Goal: Task Accomplishment & Management: Manage account settings

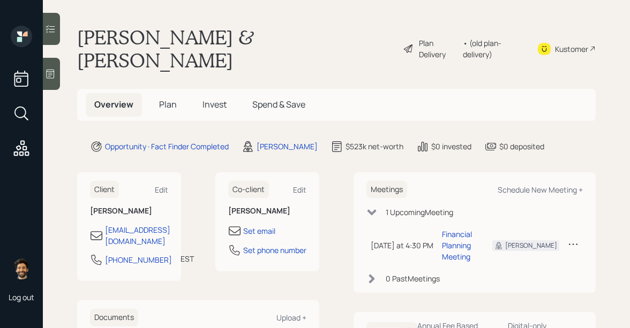
click at [171, 99] on span "Plan" at bounding box center [168, 105] width 18 height 12
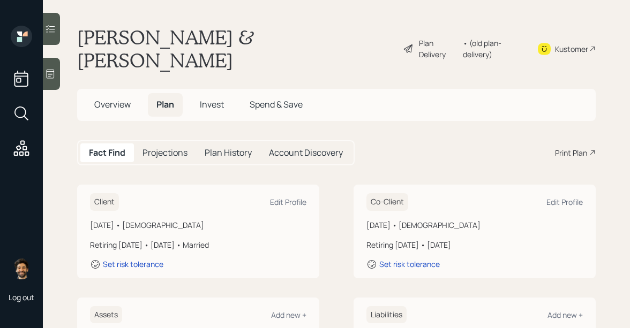
click at [210, 93] on h5 "Invest" at bounding box center [211, 104] width 41 height 23
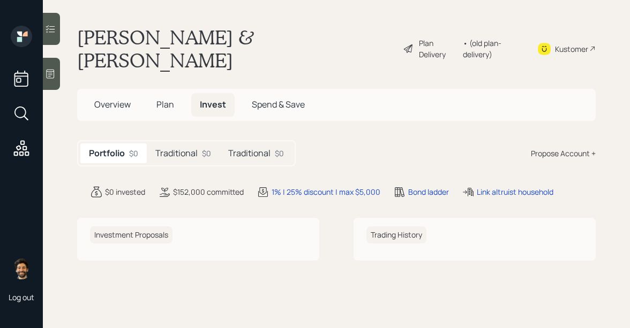
click at [174, 93] on h5 "Plan" at bounding box center [165, 104] width 35 height 23
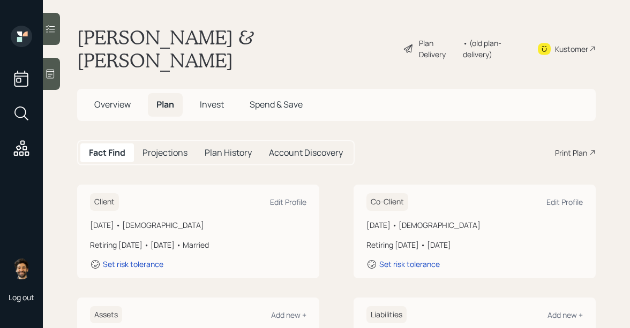
click at [173, 37] on h1 "[PERSON_NAME] & [PERSON_NAME]" at bounding box center [235, 49] width 317 height 46
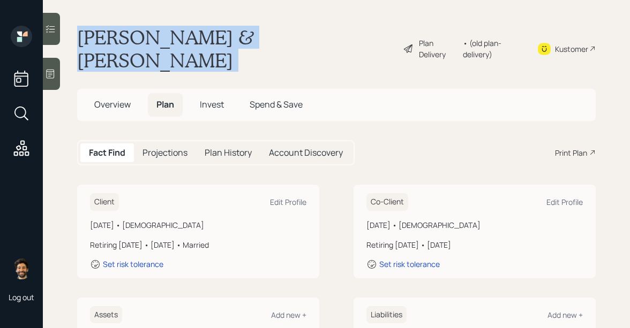
click at [173, 37] on h1 "[PERSON_NAME] & [PERSON_NAME]" at bounding box center [235, 49] width 317 height 46
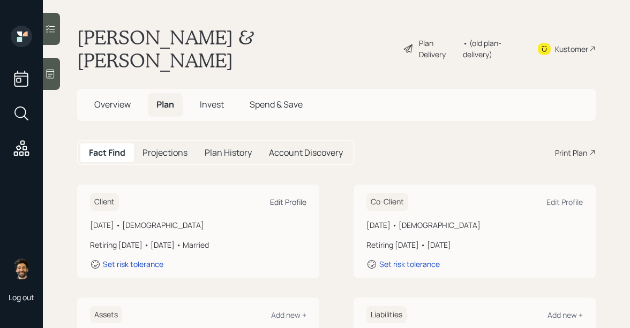
click at [296, 197] on div "Edit Profile" at bounding box center [288, 202] width 36 height 10
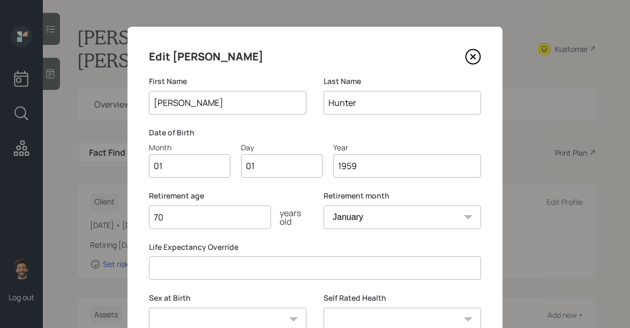
click at [190, 171] on input "01" at bounding box center [189, 166] width 81 height 24
type input "08"
type input "0"
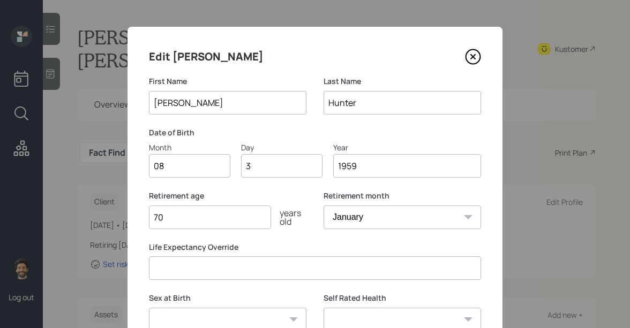
type input "30"
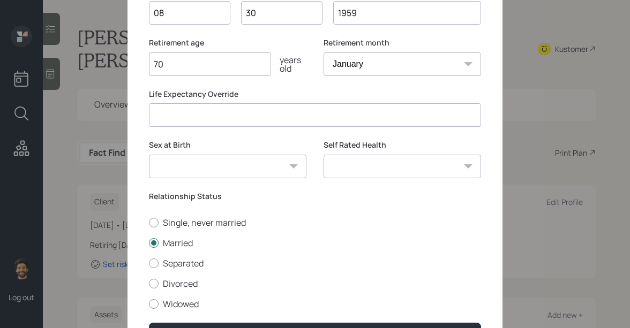
scroll to position [154, 0]
click at [179, 64] on input "70" at bounding box center [210, 64] width 122 height 24
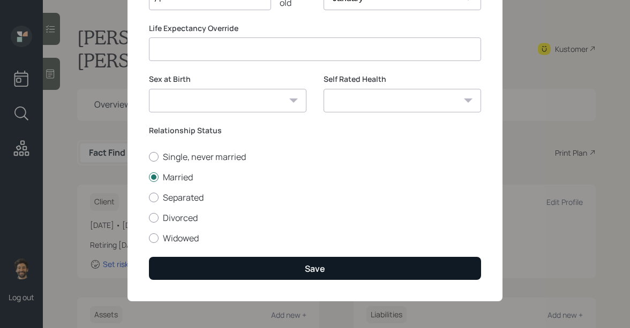
type input "71"
click at [190, 265] on button "Save" at bounding box center [315, 268] width 332 height 23
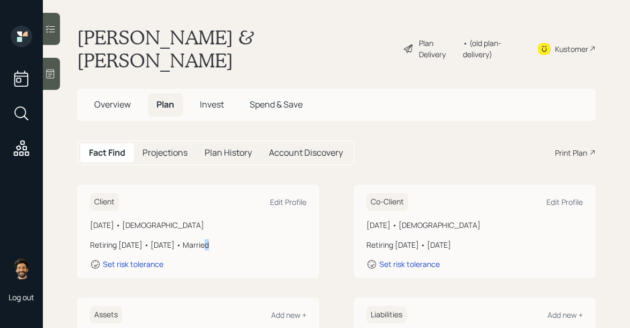
click at [201, 239] on div "Retiring [DATE] • [DATE] • Married" at bounding box center [198, 244] width 216 height 11
click at [564, 197] on div "Edit Profile" at bounding box center [564, 202] width 36 height 10
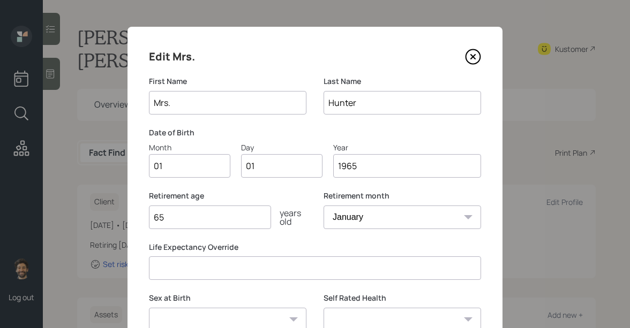
click at [202, 101] on input "Mrs." at bounding box center [227, 103] width 157 height 24
click at [167, 164] on input "01" at bounding box center [189, 166] width 81 height 24
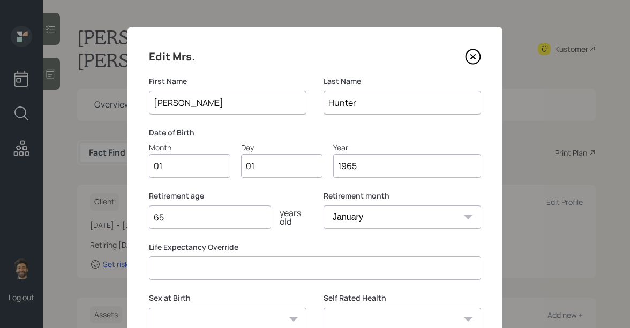
click at [170, 103] on input "[PERSON_NAME]" at bounding box center [227, 103] width 157 height 24
click at [169, 103] on input "[PERSON_NAME]" at bounding box center [227, 103] width 157 height 24
click at [168, 104] on input "[PERSON_NAME]" at bounding box center [227, 103] width 157 height 24
type input "[PERSON_NAME]"
click at [173, 161] on input "01" at bounding box center [189, 166] width 81 height 24
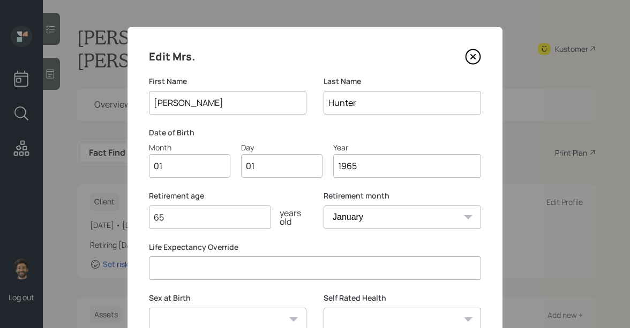
type input "0"
type input "10"
type input "0"
type input "22"
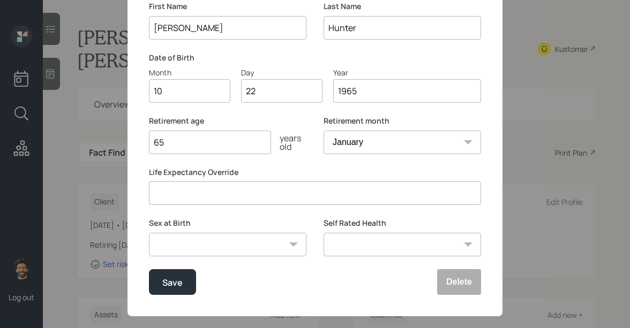
scroll to position [90, 0]
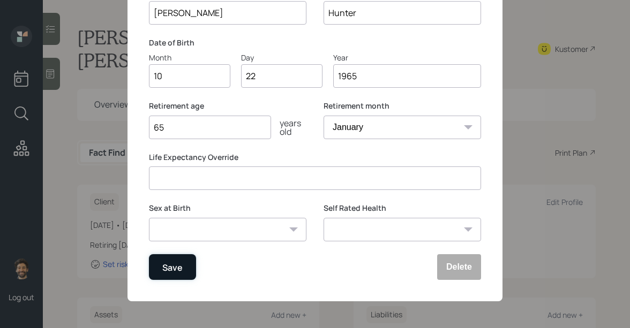
click at [176, 275] on button "Save" at bounding box center [172, 267] width 47 height 26
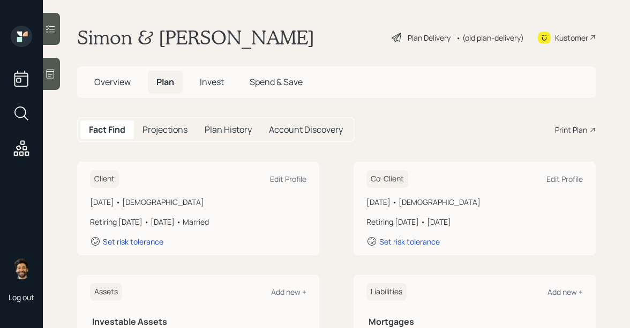
drag, startPoint x: 480, startPoint y: 223, endPoint x: 160, endPoint y: 224, distance: 320.3
click at [160, 224] on div "Client Edit Profile [DATE] • [DEMOGRAPHIC_DATA] Retiring [DATE] • [DATE] • Marr…" at bounding box center [336, 209] width 518 height 94
click at [160, 224] on div "Retiring [DATE] • [DATE] • Married" at bounding box center [198, 221] width 216 height 11
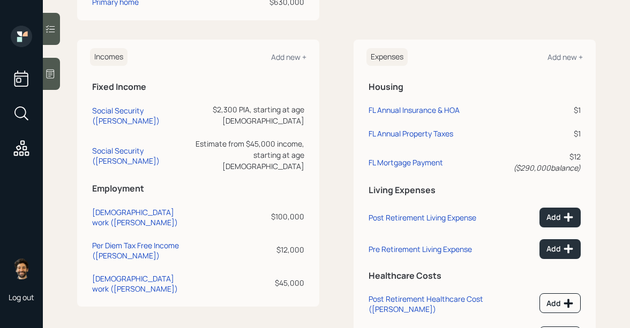
scroll to position [471, 0]
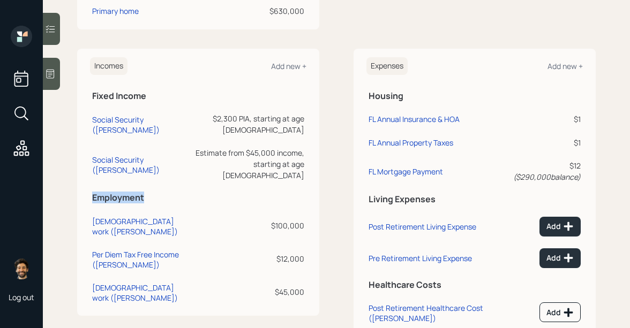
drag, startPoint x: 94, startPoint y: 177, endPoint x: 155, endPoint y: 177, distance: 61.1
click at [155, 193] on h5 "Employment" at bounding box center [198, 198] width 212 height 10
click at [289, 220] on div "$100,000" at bounding box center [249, 225] width 110 height 11
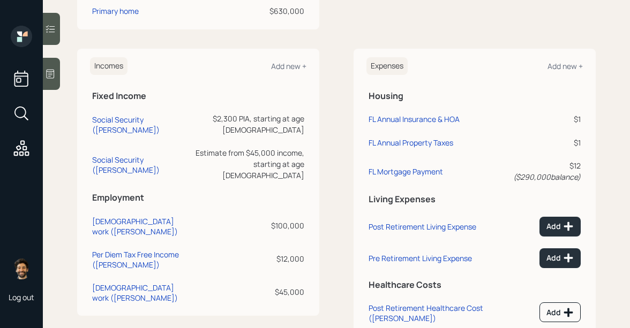
click at [295, 253] on div "$12,000" at bounding box center [249, 258] width 110 height 11
click at [288, 287] on div "$45,000" at bounding box center [249, 292] width 110 height 11
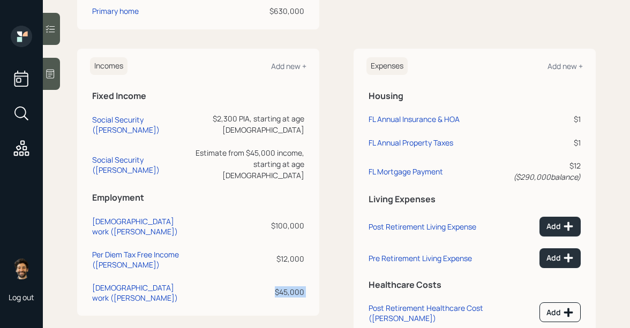
click at [288, 287] on div "$45,000" at bounding box center [249, 292] width 110 height 11
click at [307, 214] on div "Incomes Add new + Fixed Income Social Security ([PERSON_NAME]) $2,300 PIA, star…" at bounding box center [198, 182] width 242 height 267
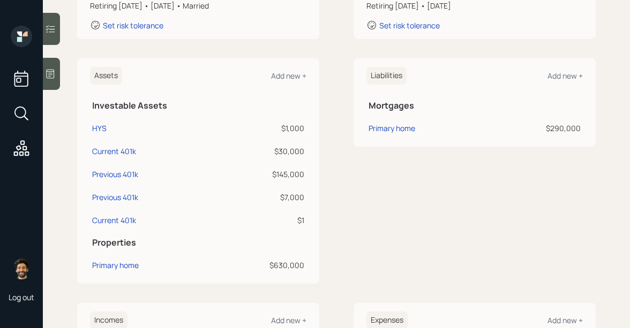
scroll to position [214, 0]
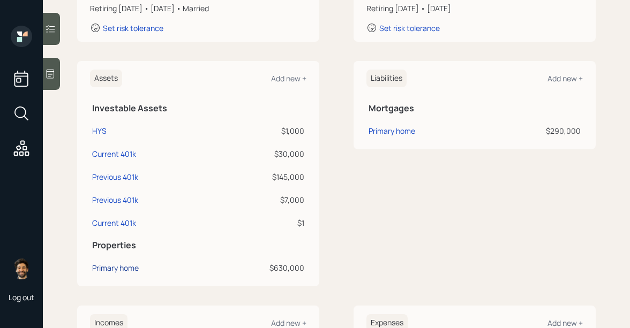
click at [112, 270] on div "Primary home" at bounding box center [115, 267] width 47 height 11
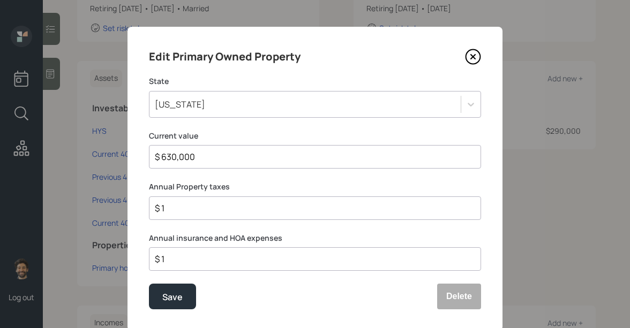
click at [239, 108] on div "[US_STATE]" at bounding box center [304, 104] width 311 height 18
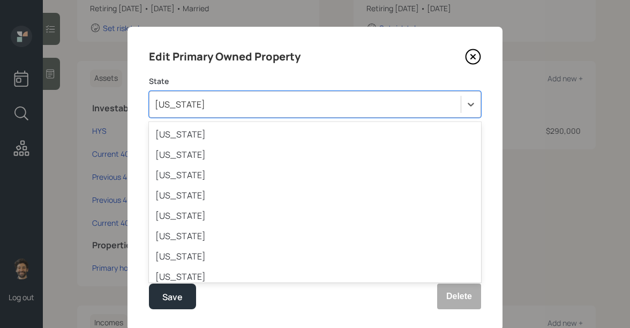
scroll to position [31, 0]
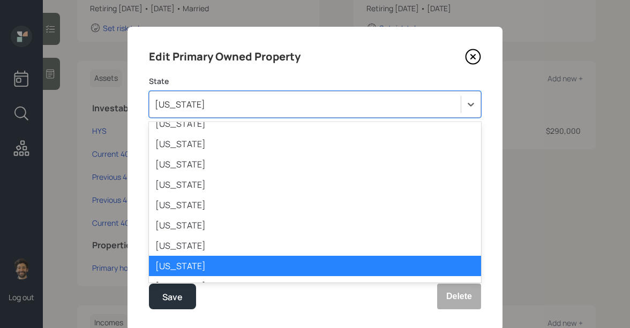
click at [170, 263] on div "[US_STATE]" at bounding box center [315, 266] width 332 height 20
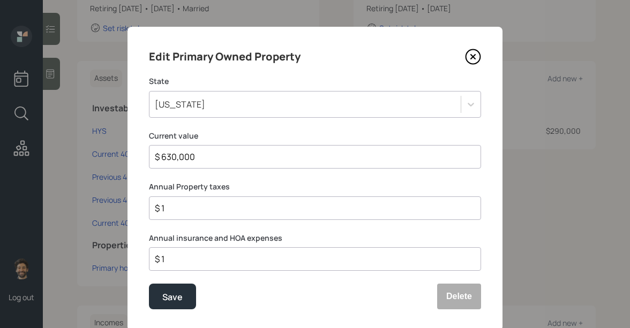
drag, startPoint x: 198, startPoint y: 157, endPoint x: 136, endPoint y: 156, distance: 61.6
click at [136, 156] on div "Edit Primary Owned Property State [US_STATE] Current value $ 630,000 Annual Pro…" at bounding box center [314, 179] width 375 height 304
click at [168, 300] on div "Save" at bounding box center [172, 297] width 20 height 14
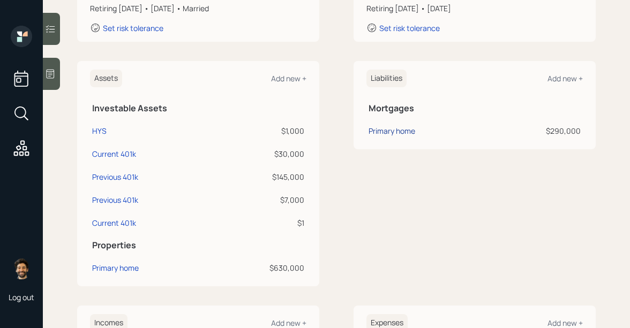
click at [397, 131] on div "Primary home" at bounding box center [391, 130] width 47 height 11
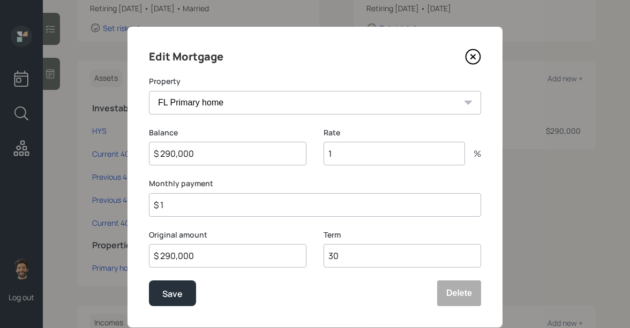
click at [193, 147] on input "$ 290,000" at bounding box center [227, 154] width 157 height 24
click at [349, 157] on input "1" at bounding box center [393, 154] width 141 height 24
type input "3.7"
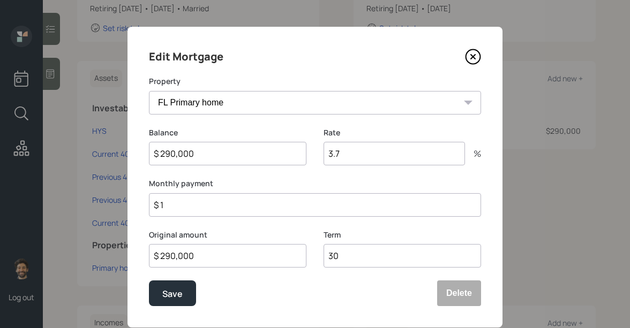
click at [177, 158] on input "$ 290,000" at bounding box center [227, 154] width 157 height 24
type input "$ 250,000"
click at [167, 298] on div "Save" at bounding box center [172, 294] width 20 height 14
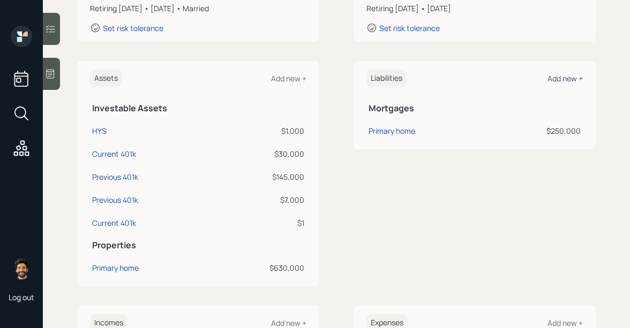
click at [561, 76] on div "Add new +" at bounding box center [564, 78] width 35 height 10
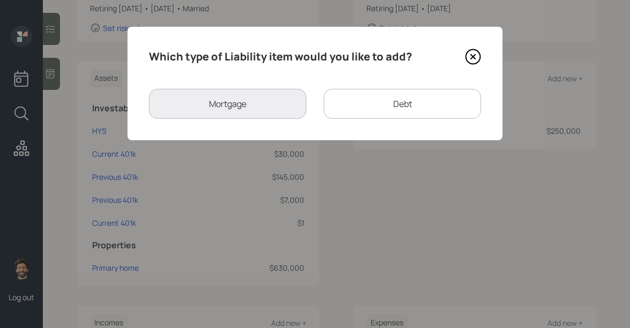
click at [350, 102] on div "Debt" at bounding box center [401, 104] width 157 height 30
select select "credit_card"
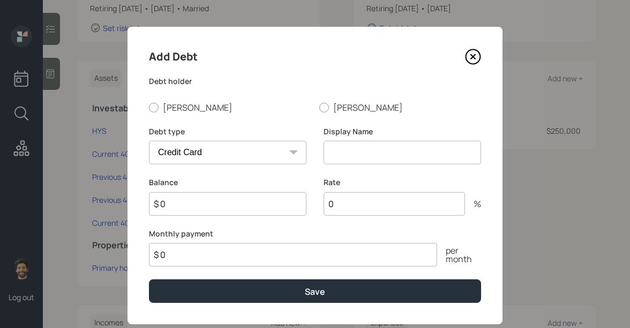
click at [368, 152] on input at bounding box center [401, 153] width 157 height 24
type input "HELOC"
click at [250, 201] on input "$ 0" at bounding box center [227, 204] width 157 height 24
type input "$ 45,000"
click at [211, 153] on select "Car Credit Card Medical Student Other" at bounding box center [227, 153] width 157 height 24
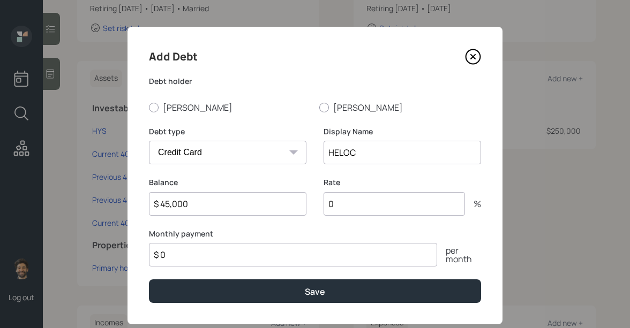
select select "other"
click at [149, 141] on select "Car Credit Card Medical Student Other" at bounding box center [227, 153] width 157 height 24
click at [155, 110] on div at bounding box center [154, 108] width 10 height 10
click at [149, 108] on input "[PERSON_NAME]" at bounding box center [148, 107] width 1 height 1
radio input "true"
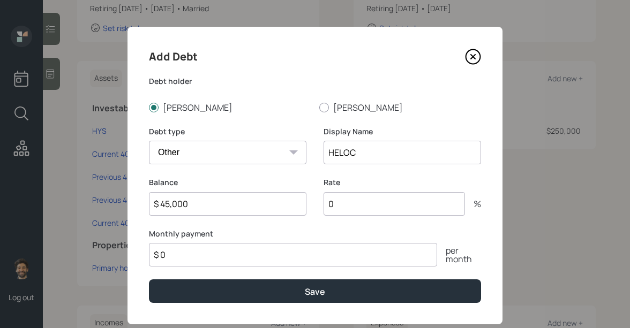
click at [359, 197] on input "0" at bounding box center [393, 204] width 141 height 24
click at [357, 206] on input "0" at bounding box center [393, 204] width 141 height 24
type input "8"
click at [223, 258] on input "$ 0" at bounding box center [293, 255] width 288 height 24
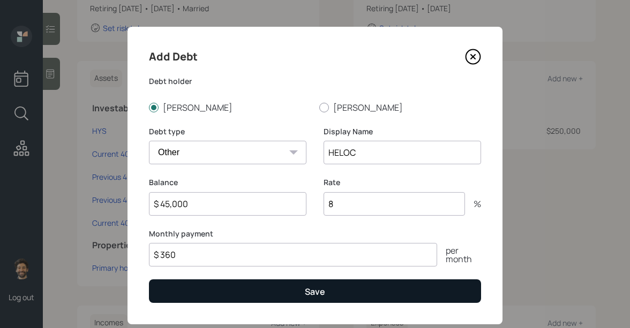
type input "$ 360"
click at [208, 299] on button "Save" at bounding box center [315, 291] width 332 height 23
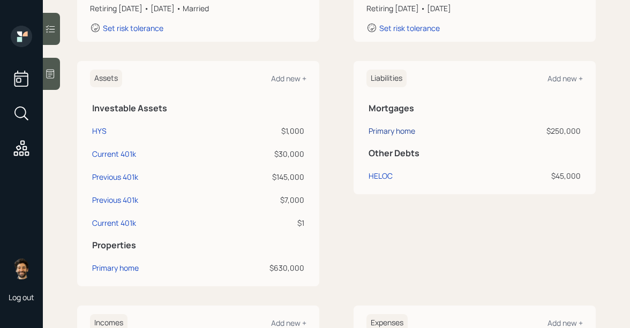
click at [378, 129] on div "Primary home" at bounding box center [391, 130] width 47 height 11
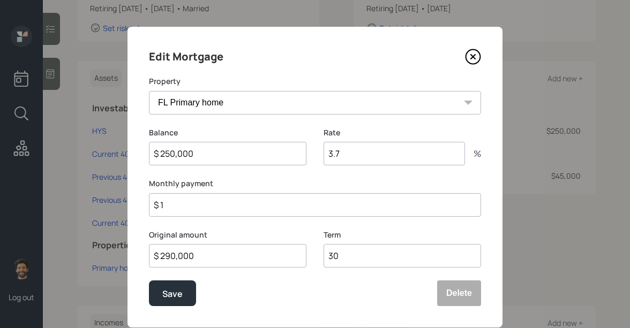
click at [204, 202] on input "$ 1" at bounding box center [315, 205] width 332 height 24
type input "$ 2,000"
click at [165, 305] on button "Save" at bounding box center [172, 294] width 47 height 26
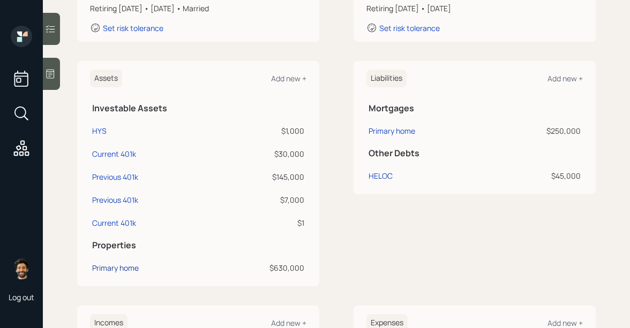
click at [126, 265] on div "Primary home" at bounding box center [115, 267] width 47 height 11
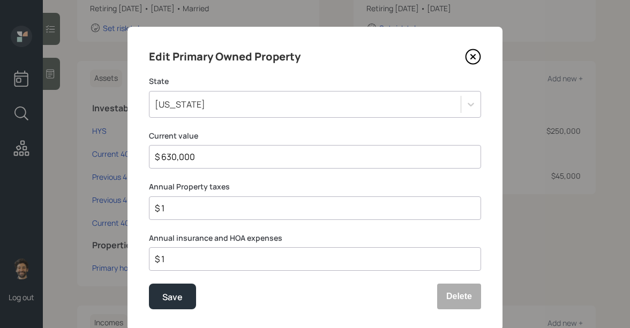
click at [183, 201] on div "$ 1" at bounding box center [315, 209] width 332 height 24
click at [175, 212] on input "$ 1" at bounding box center [311, 208] width 314 height 13
type input "$ 8,400"
type input "$ 0"
click at [162, 293] on button "Save" at bounding box center [172, 297] width 47 height 26
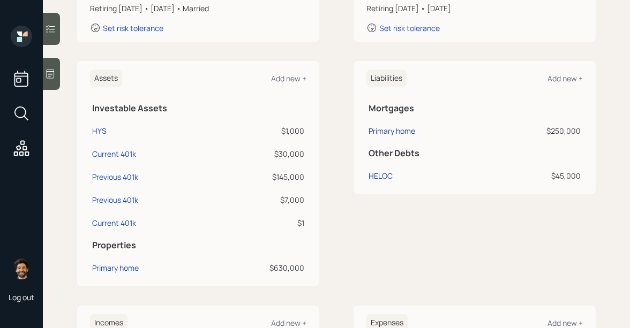
click at [382, 127] on div "Primary home" at bounding box center [391, 130] width 47 height 11
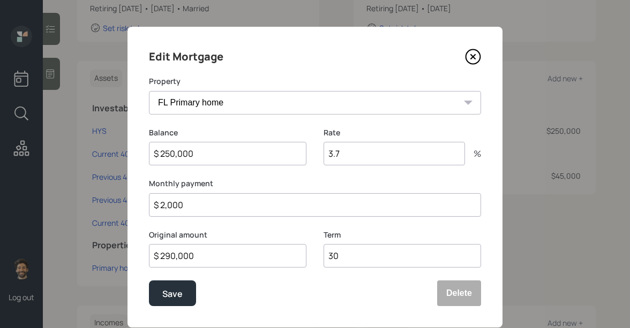
click at [183, 208] on input "$ 2,000" at bounding box center [315, 205] width 332 height 24
type input "$ 1,300"
click at [167, 295] on div "Save" at bounding box center [172, 294] width 20 height 14
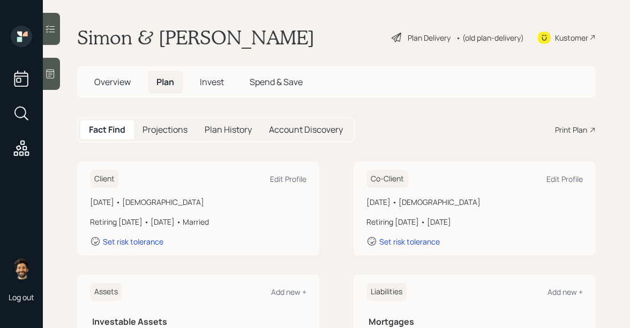
click at [170, 131] on h5 "Projections" at bounding box center [164, 130] width 45 height 10
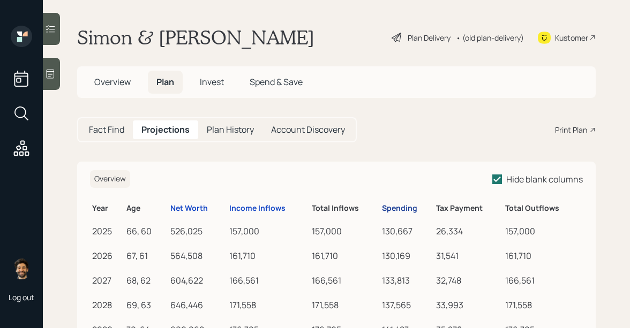
click at [389, 206] on div "Spending" at bounding box center [399, 208] width 35 height 9
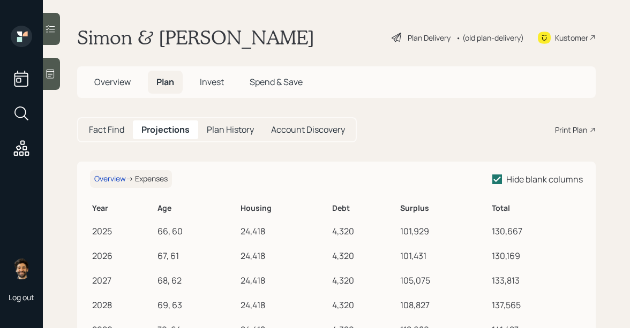
click at [111, 131] on h5 "Fact Find" at bounding box center [106, 130] width 35 height 10
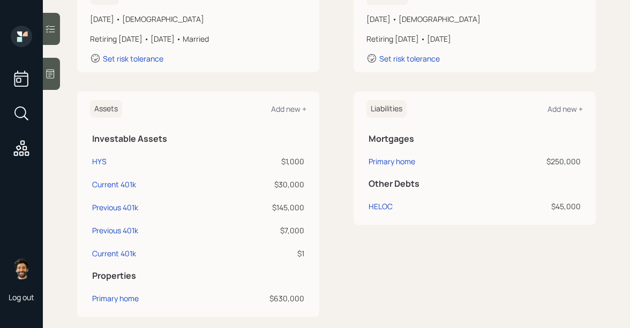
scroll to position [209, 0]
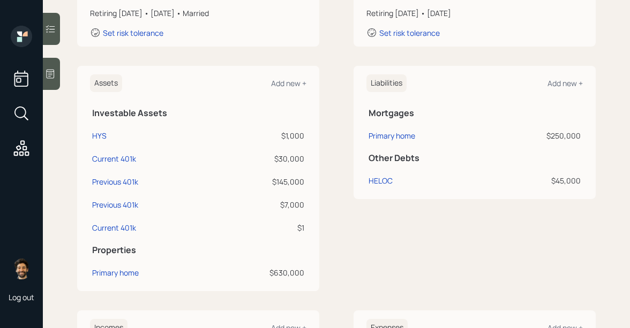
click at [57, 71] on div at bounding box center [51, 74] width 17 height 32
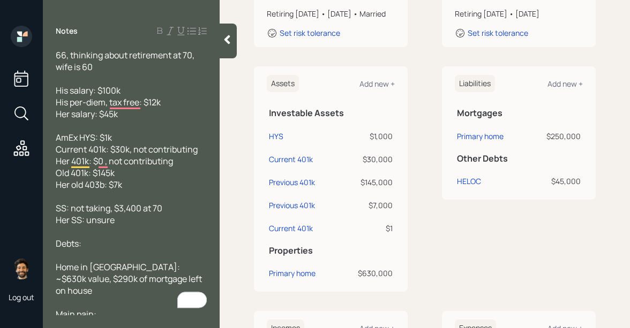
click at [229, 40] on icon at bounding box center [227, 39] width 11 height 11
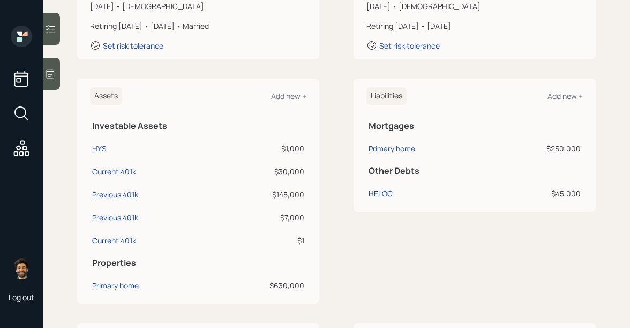
scroll to position [193, 0]
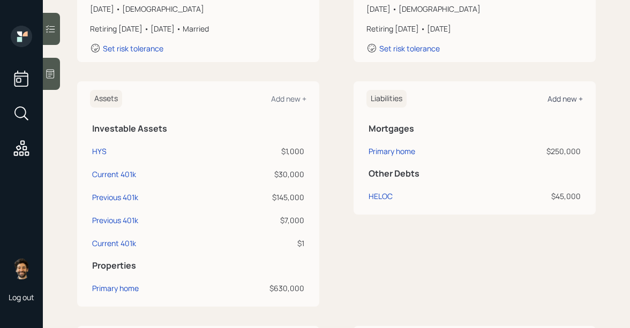
click at [564, 98] on div "Add new +" at bounding box center [564, 99] width 35 height 10
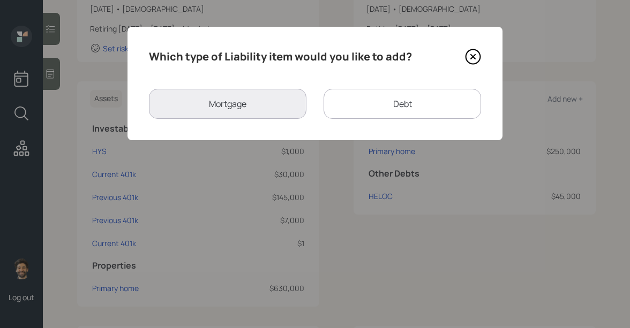
click at [381, 109] on div "Debt" at bounding box center [401, 104] width 157 height 30
select select "credit_card"
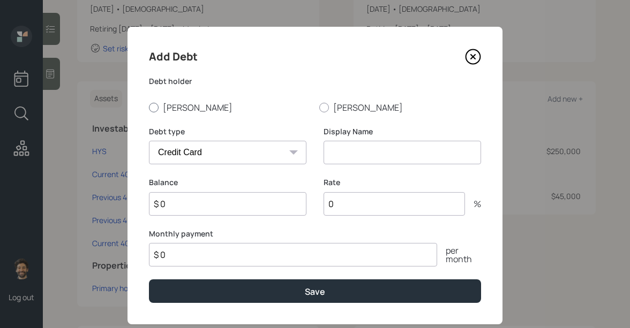
click at [169, 111] on label "[PERSON_NAME]" at bounding box center [230, 108] width 162 height 12
click at [149, 108] on input "[PERSON_NAME]" at bounding box center [148, 107] width 1 height 1
radio input "true"
click at [349, 146] on input at bounding box center [401, 153] width 157 height 24
click at [473, 54] on icon at bounding box center [473, 57] width 16 height 16
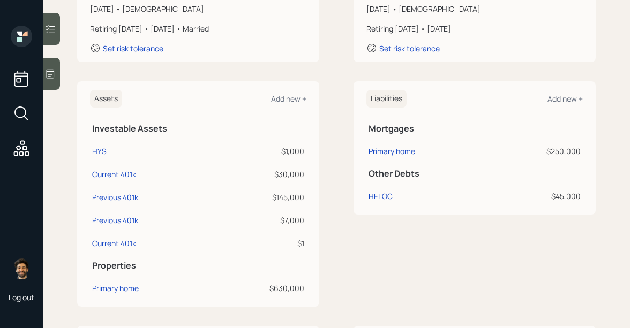
click at [296, 150] on div "$1,000" at bounding box center [259, 151] width 90 height 11
click at [298, 178] on div "$30,000" at bounding box center [259, 174] width 90 height 11
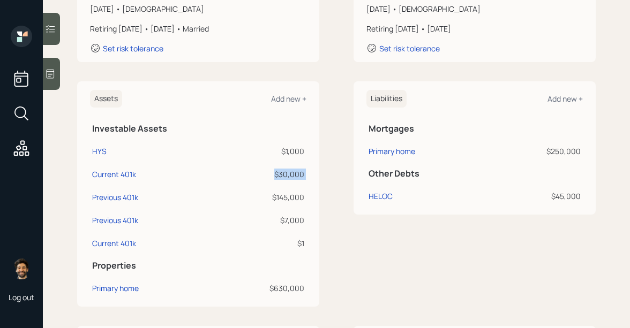
click at [298, 178] on div "$30,000" at bounding box center [259, 174] width 90 height 11
click at [112, 177] on div "Current 401k" at bounding box center [114, 174] width 44 height 11
select select "company_sponsored"
select select "balanced"
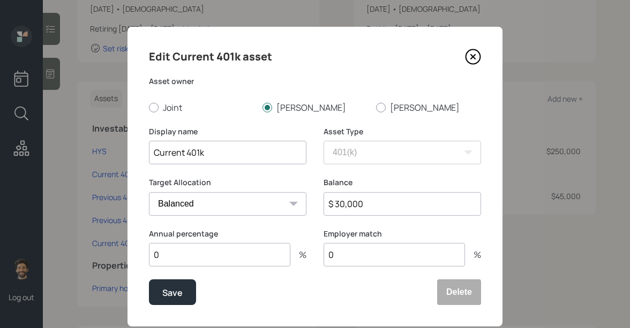
click at [153, 155] on input "Current 401k" at bounding box center [227, 153] width 157 height 24
type input "SH Current 401k"
click at [158, 293] on button "Save" at bounding box center [172, 293] width 47 height 26
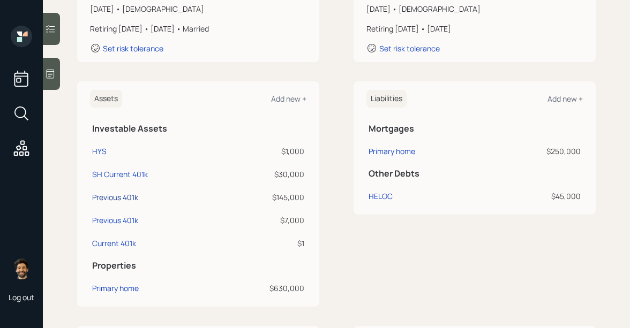
click at [116, 195] on div "Previous 401k" at bounding box center [115, 197] width 46 height 11
select select "company_sponsored"
select select "balanced"
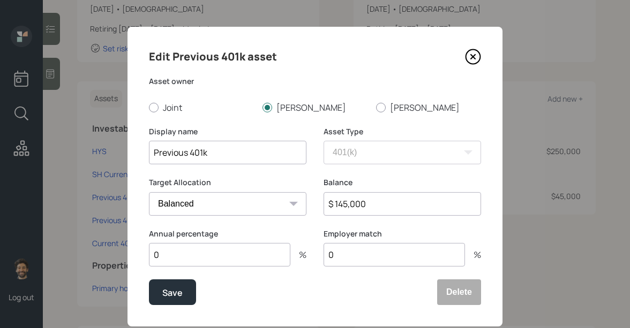
click at [153, 157] on input "Previous 401k" at bounding box center [227, 153] width 157 height 24
type input "SH Previous 401k"
click at [164, 298] on div "Save" at bounding box center [172, 293] width 20 height 14
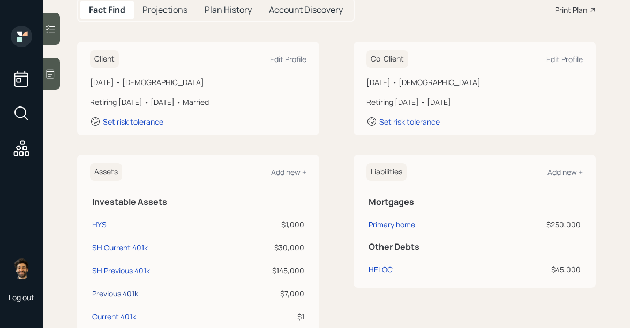
scroll to position [167, 0]
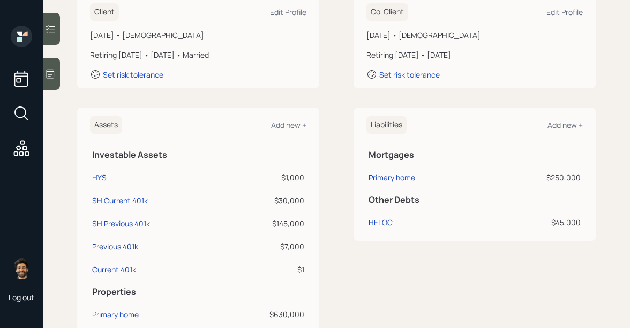
click at [116, 247] on div "Previous 401k" at bounding box center [115, 246] width 46 height 11
select select "company_sponsored"
select select "balanced"
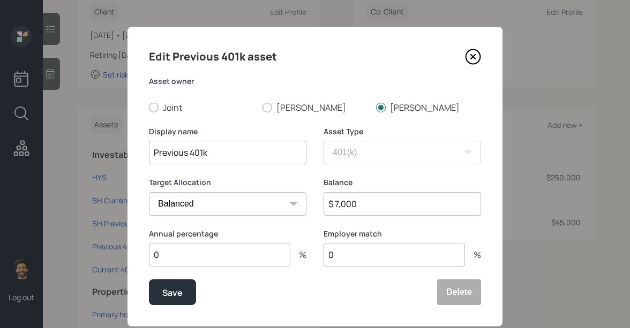
click at [155, 204] on select "Cash Conservative Balanced Aggressive" at bounding box center [227, 204] width 157 height 24
click at [154, 154] on input "Previous 401k" at bounding box center [227, 153] width 157 height 24
type input "PH Previous 401k"
click at [164, 291] on div "Save" at bounding box center [172, 293] width 20 height 14
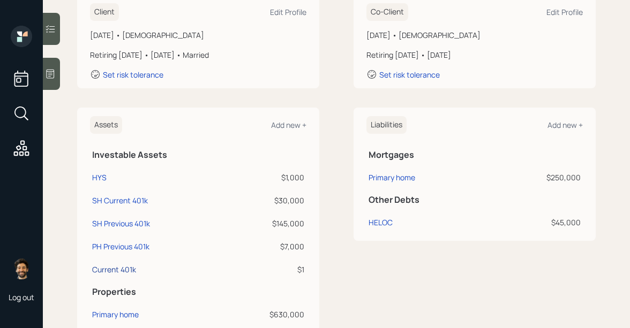
click at [118, 269] on div "Current 401k" at bounding box center [114, 269] width 44 height 11
select select "company_sponsored"
select select "balanced"
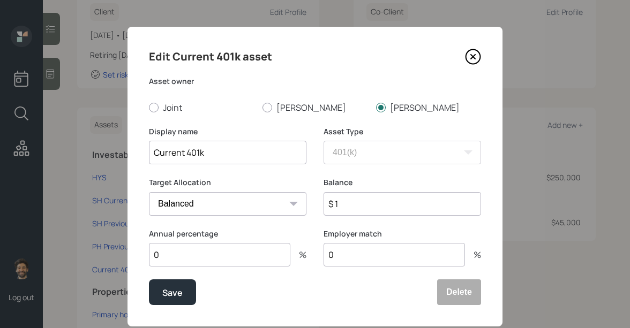
click at [355, 206] on input "$ 1" at bounding box center [401, 204] width 157 height 24
click at [153, 154] on input "Current 401k" at bounding box center [227, 153] width 157 height 24
type input "PH Current 401k"
click at [174, 298] on div "Save" at bounding box center [172, 293] width 20 height 14
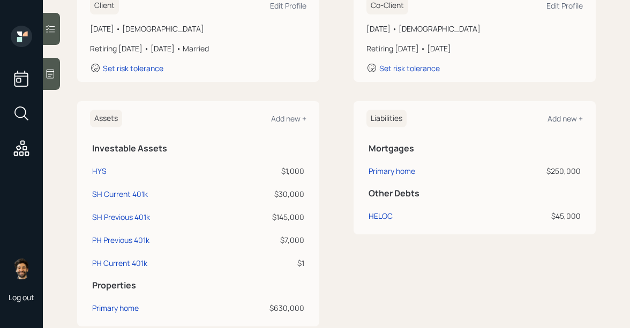
scroll to position [178, 0]
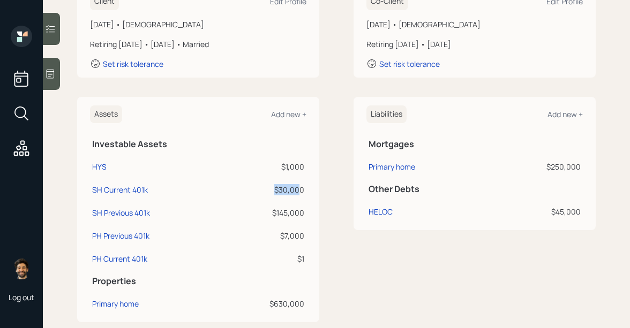
drag, startPoint x: 300, startPoint y: 187, endPoint x: 267, endPoint y: 187, distance: 33.2
click at [267, 187] on div "$30,000" at bounding box center [264, 189] width 79 height 11
click at [274, 191] on div "$30,000" at bounding box center [264, 189] width 79 height 11
click at [122, 191] on div "SH Current 401k" at bounding box center [120, 189] width 56 height 11
select select "company_sponsored"
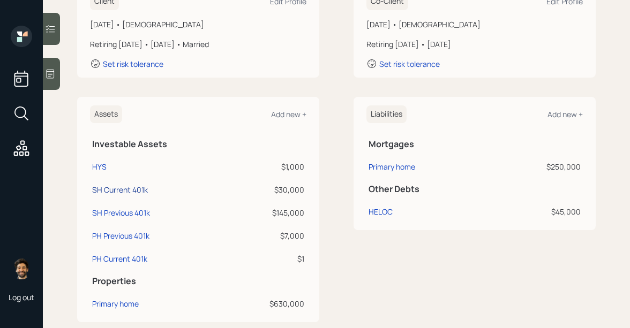
select select "balanced"
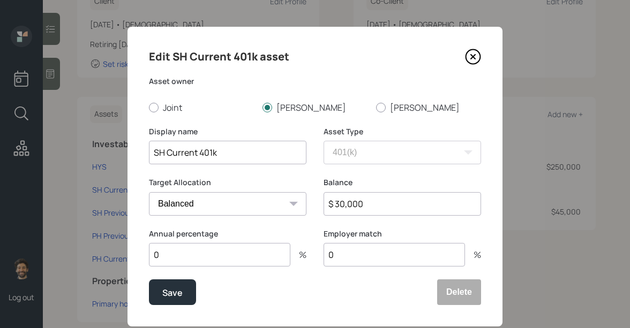
click at [175, 152] on input "SH Current 401k" at bounding box center [227, 153] width 157 height 24
type input "SH Previous 401k"
click at [163, 297] on div "Save" at bounding box center [172, 293] width 20 height 14
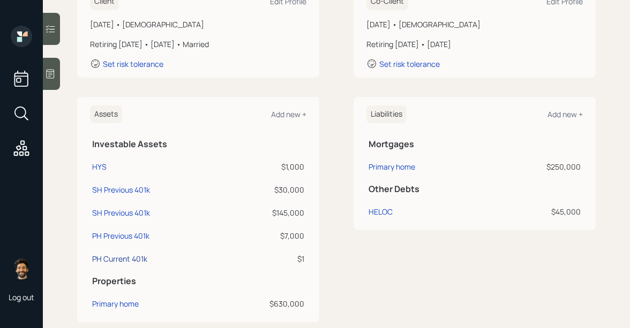
click at [127, 258] on div "PH Current 401k" at bounding box center [119, 258] width 55 height 11
select select "company_sponsored"
select select "balanced"
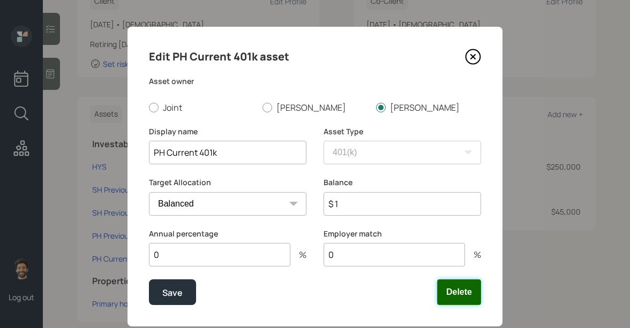
click at [465, 289] on button "Delete" at bounding box center [459, 293] width 44 height 26
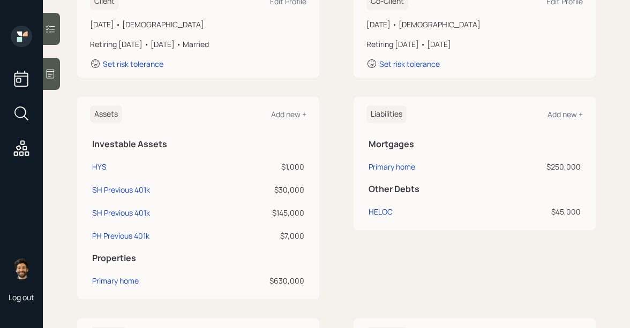
click at [298, 236] on div "$7,000" at bounding box center [264, 235] width 79 height 11
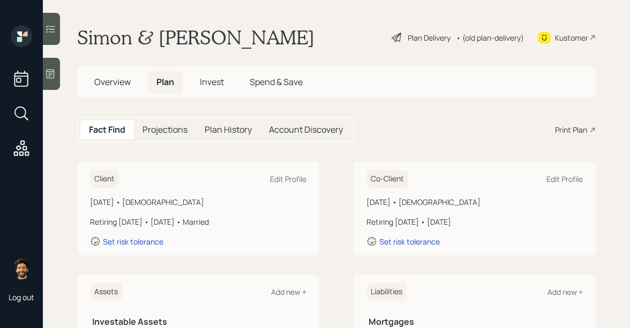
click at [204, 84] on span "Invest" at bounding box center [212, 82] width 24 height 12
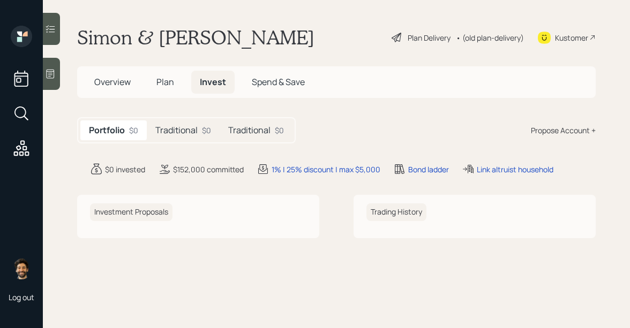
click at [189, 131] on h5 "Traditional" at bounding box center [176, 130] width 42 height 10
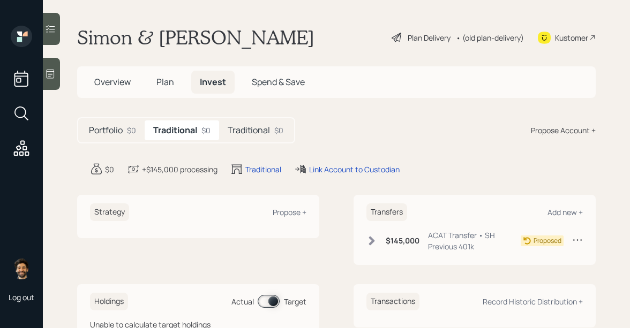
click at [567, 134] on div "Propose Account +" at bounding box center [563, 130] width 65 height 11
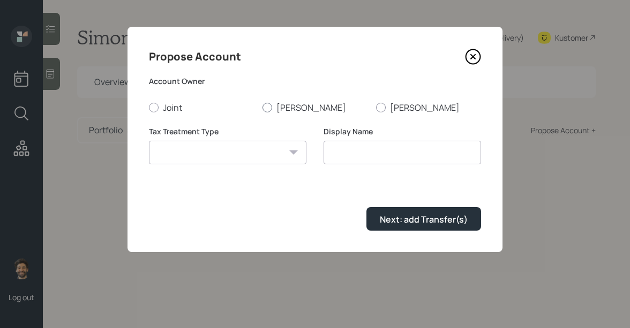
click at [287, 110] on label "[PERSON_NAME]" at bounding box center [314, 108] width 105 height 12
click at [262, 108] on input "[PERSON_NAME]" at bounding box center [262, 107] width 1 height 1
radio input "true"
click at [249, 160] on select "[PERSON_NAME] Taxable Traditional" at bounding box center [227, 153] width 157 height 24
select select "traditional"
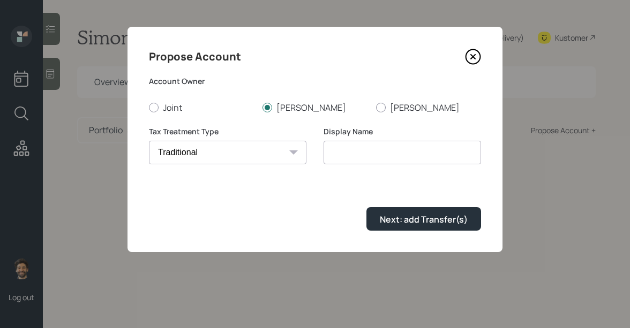
click at [149, 141] on select "[PERSON_NAME] Taxable Traditional" at bounding box center [227, 153] width 157 height 24
type input "Traditional"
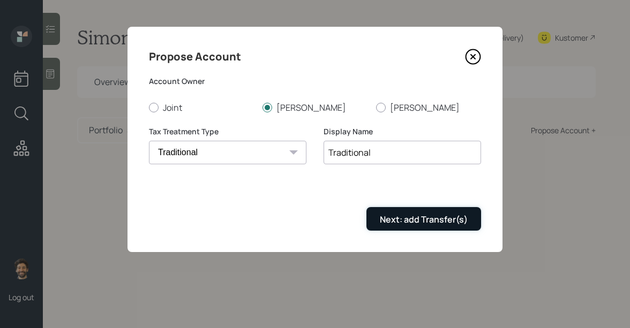
click at [396, 223] on div "Next: add Transfer(s)" at bounding box center [424, 220] width 88 height 12
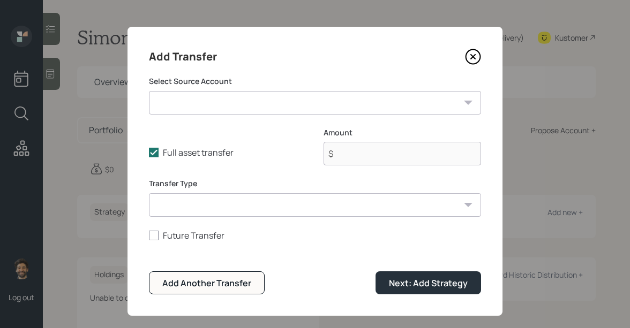
click at [224, 106] on select "HYS ($1,000 | Emergency Fund) SH Previous 401k ($30,000 | 401(k)) SH Previous 4…" at bounding box center [315, 103] width 332 height 24
click at [471, 55] on icon at bounding box center [473, 57] width 4 height 4
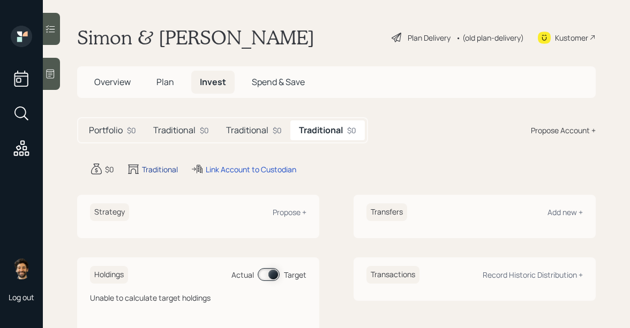
click at [160, 169] on div "Traditional" at bounding box center [160, 169] width 36 height 11
select select "traditional"
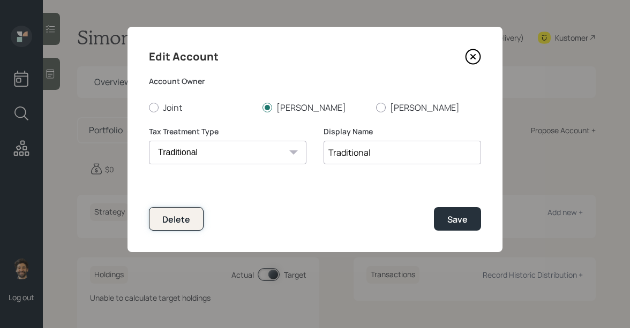
click at [172, 223] on div "Delete" at bounding box center [176, 220] width 28 height 12
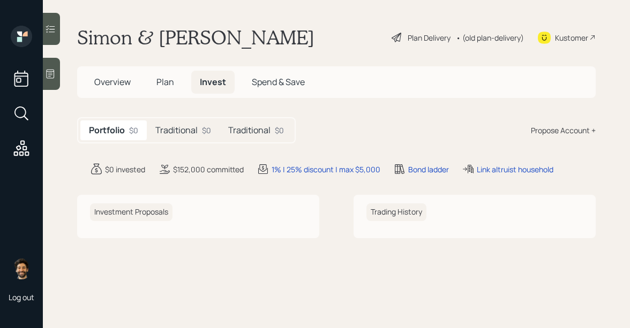
click at [171, 127] on h5 "Traditional" at bounding box center [176, 130] width 42 height 10
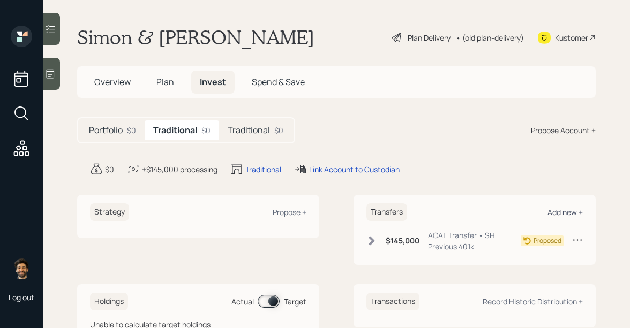
click at [562, 209] on div "Add new +" at bounding box center [564, 212] width 35 height 10
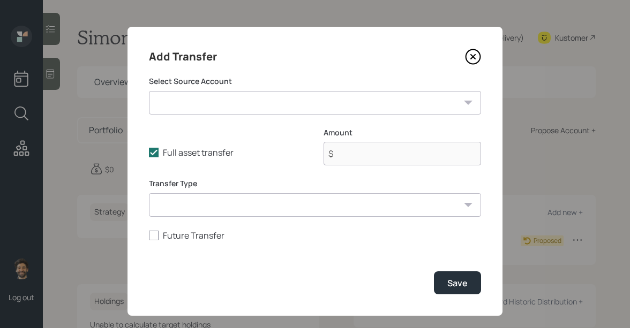
click at [231, 94] on select "HYS ($1,000 | Emergency Fund) SH Previous 401k ($30,000 | 401(k)) SH Previous 4…" at bounding box center [315, 103] width 332 height 24
select select "097142f8-8f36-4a31-ae20-3bafe339cfb2"
click at [149, 91] on select "HYS ($1,000 | Emergency Fund) SH Previous 401k ($30,000 | 401(k)) SH Previous 4…" at bounding box center [315, 103] width 332 height 24
type input "$ 30,000"
click at [201, 210] on select "ACAT Transfer Non ACAT Transfer Capitalize Rollover Rollover Deposit" at bounding box center [315, 205] width 332 height 24
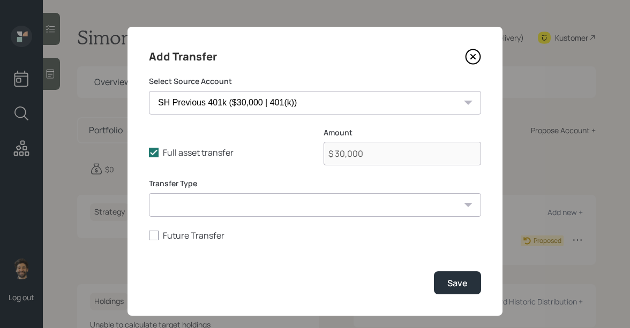
select select "acat_transfer"
click at [149, 193] on select "ACAT Transfer Non ACAT Transfer Capitalize Rollover Rollover Deposit" at bounding box center [315, 205] width 332 height 24
click at [458, 281] on div "Save" at bounding box center [457, 283] width 20 height 12
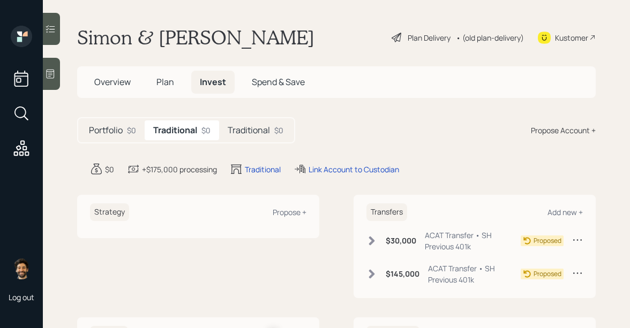
click at [160, 86] on span "Plan" at bounding box center [165, 82] width 18 height 12
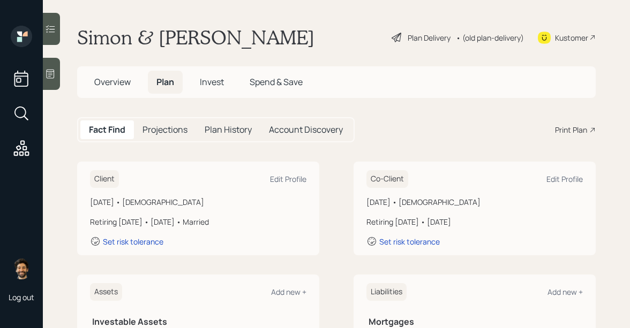
click at [209, 82] on span "Invest" at bounding box center [212, 82] width 24 height 12
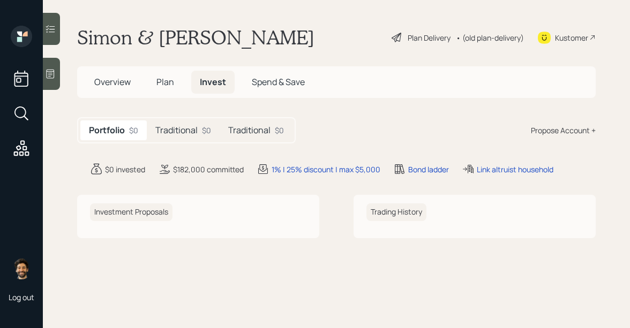
click at [170, 80] on span "Plan" at bounding box center [165, 82] width 18 height 12
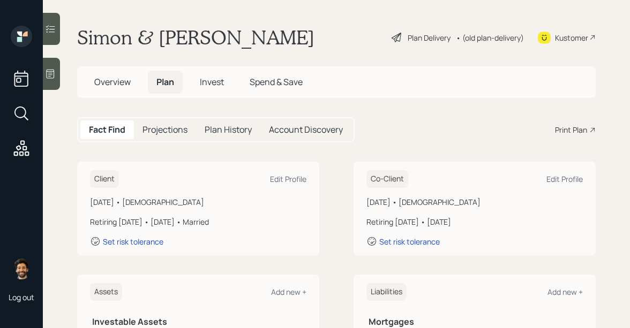
click at [467, 35] on div "• (old plan-delivery)" at bounding box center [490, 37] width 68 height 11
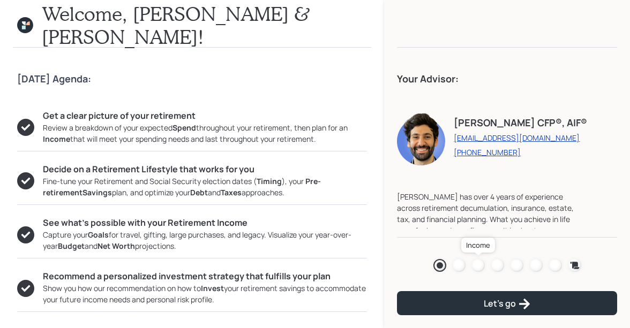
click at [478, 262] on div at bounding box center [478, 265] width 13 height 13
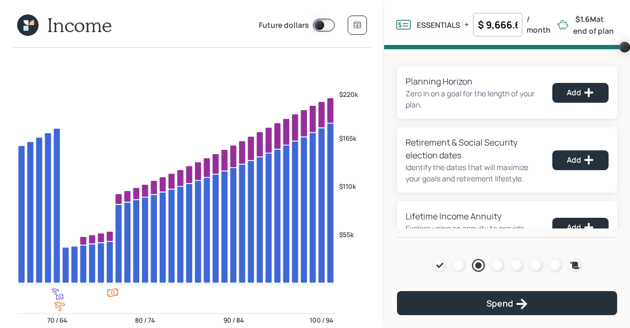
click at [24, 26] on icon at bounding box center [26, 28] width 5 height 5
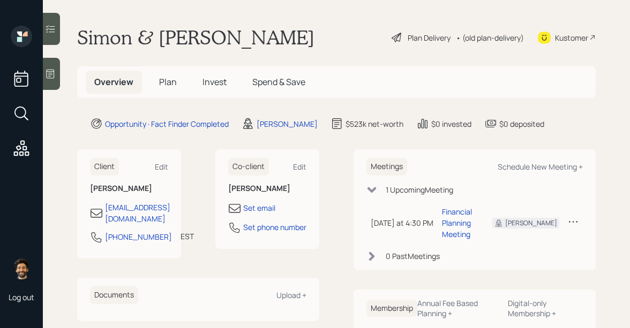
click at [171, 80] on span "Plan" at bounding box center [168, 82] width 18 height 12
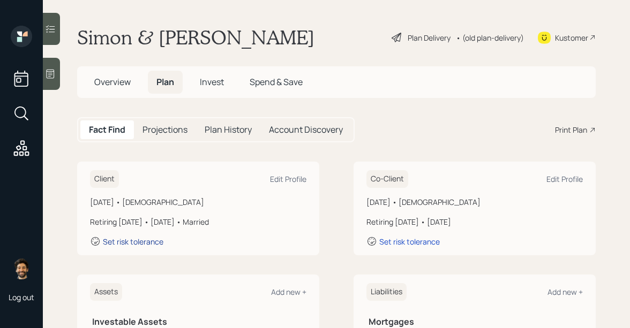
click at [133, 244] on div "Set risk tolerance" at bounding box center [133, 242] width 61 height 10
click at [171, 127] on h5 "Projections" at bounding box center [164, 130] width 45 height 10
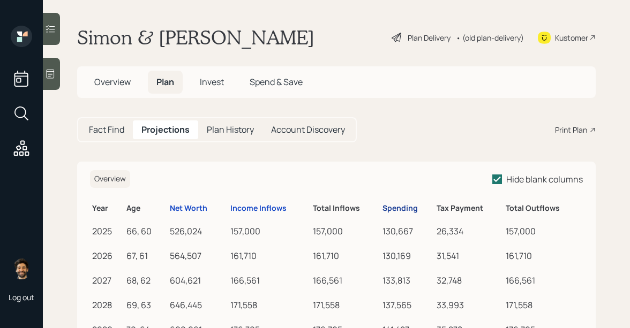
click at [394, 211] on div "Spending" at bounding box center [399, 208] width 35 height 9
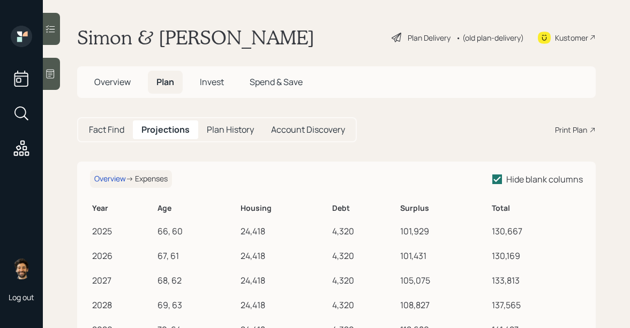
click at [420, 233] on div "101,929" at bounding box center [443, 231] width 87 height 13
copy div "101,929"
drag, startPoint x: 420, startPoint y: 233, endPoint x: 281, endPoint y: 2, distance: 270.0
click at [0, 0] on div "Log out [PERSON_NAME] & [PERSON_NAME] Plan Delivery • (old plan-delivery) Kusto…" at bounding box center [315, 164] width 630 height 328
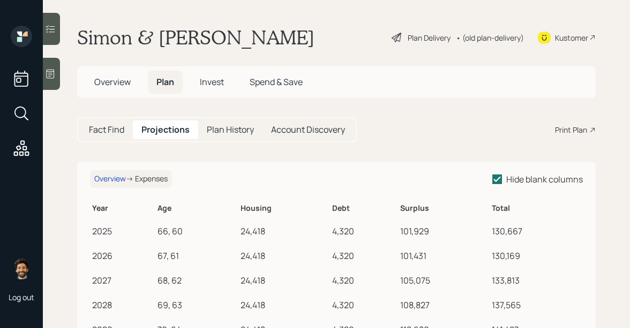
click at [127, 129] on div "Fact Find" at bounding box center [106, 129] width 52 height 19
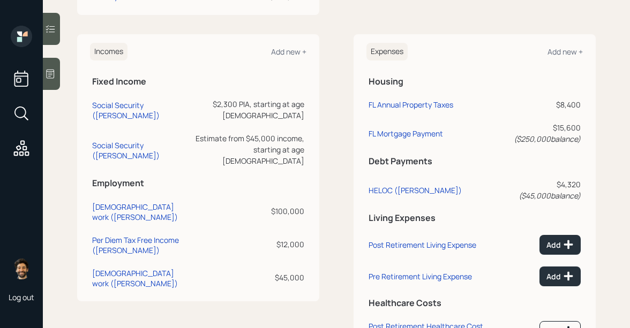
scroll to position [462, 0]
click at [562, 243] on div "Add" at bounding box center [559, 245] width 27 height 11
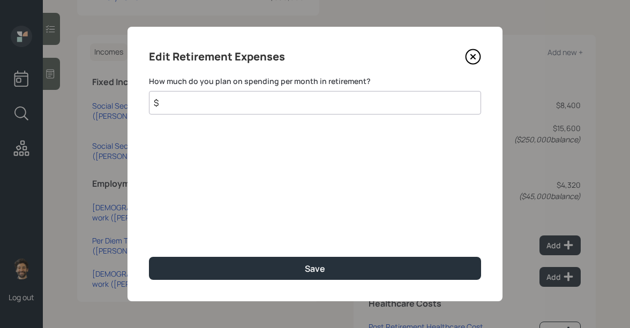
click at [236, 107] on input "$" at bounding box center [315, 103] width 332 height 24
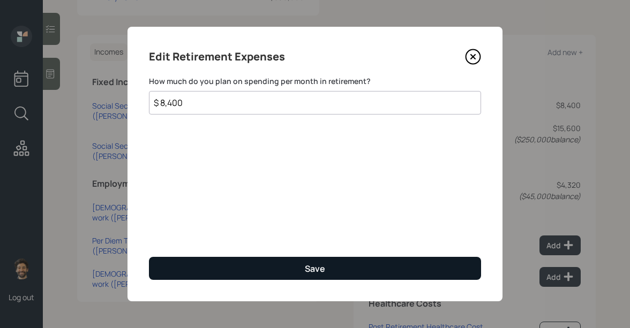
type input "$ 8,400"
click at [213, 274] on button "Save" at bounding box center [315, 268] width 332 height 23
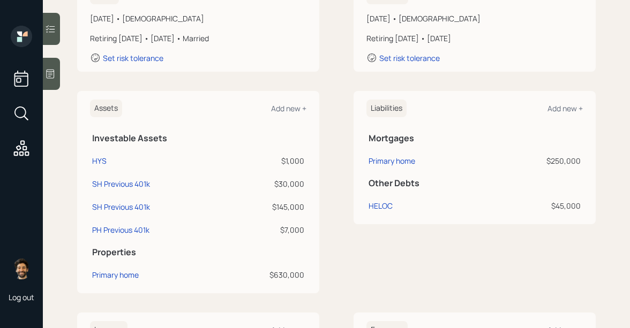
scroll to position [131, 0]
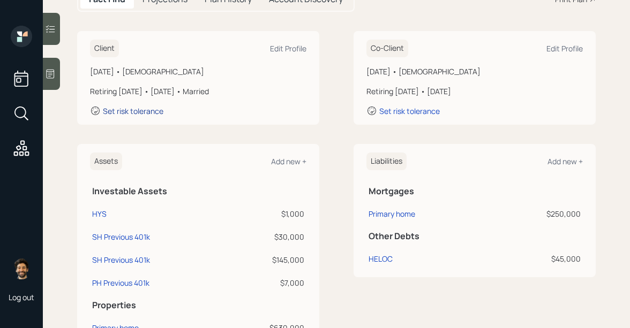
click at [131, 109] on div "Set risk tolerance" at bounding box center [133, 111] width 61 height 10
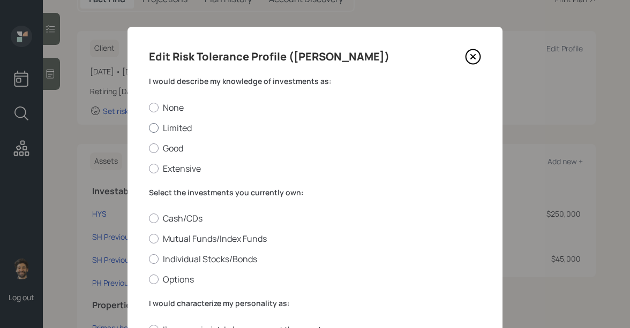
click at [160, 133] on label "Limited" at bounding box center [315, 128] width 332 height 12
click at [149, 128] on input "Limited" at bounding box center [148, 127] width 1 height 1
radio input "true"
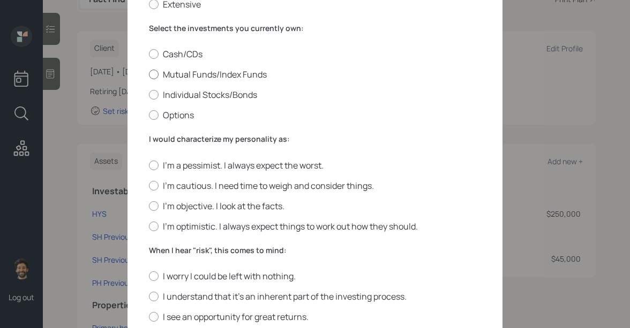
click at [168, 74] on label "Mutual Funds/Index Funds" at bounding box center [315, 75] width 332 height 12
click at [149, 74] on input "Mutual Funds/Index Funds" at bounding box center [148, 74] width 1 height 1
radio input "true"
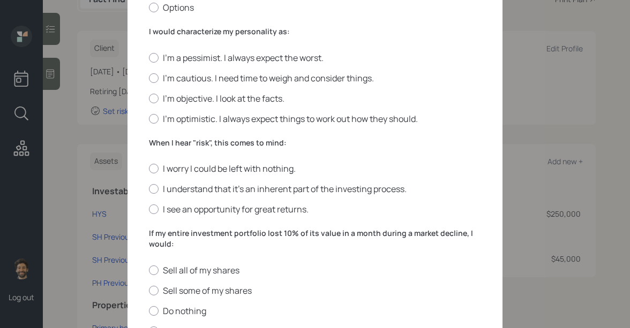
scroll to position [275, 0]
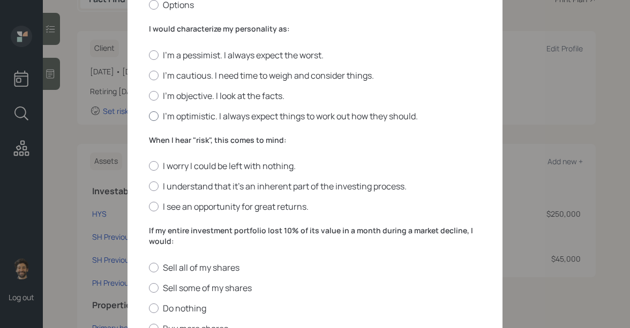
click at [156, 121] on label "I'm optimistic. I always expect things to work out how they should." at bounding box center [315, 116] width 332 height 12
click at [149, 116] on input "I'm optimistic. I always expect things to work out how they should." at bounding box center [148, 116] width 1 height 1
radio input "true"
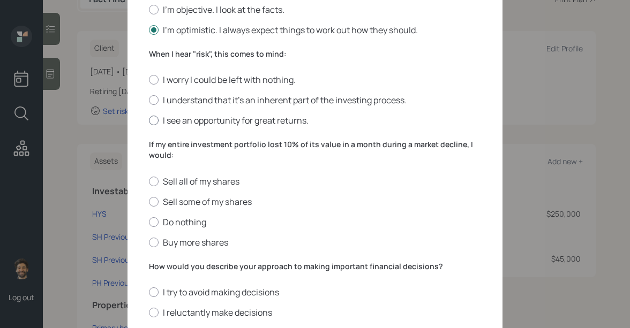
scroll to position [355, 0]
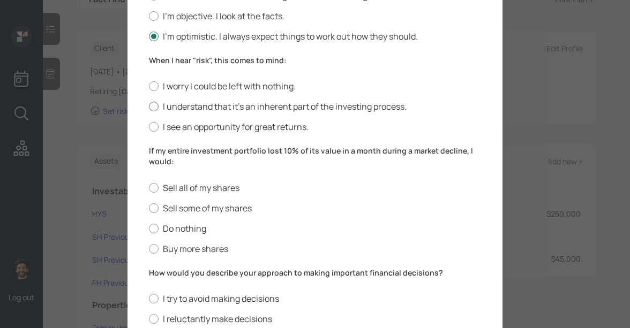
click at [152, 107] on div at bounding box center [154, 107] width 10 height 10
click at [149, 107] on input "I understand that it’s an inherent part of the investing process." at bounding box center [148, 107] width 1 height 1
radio input "true"
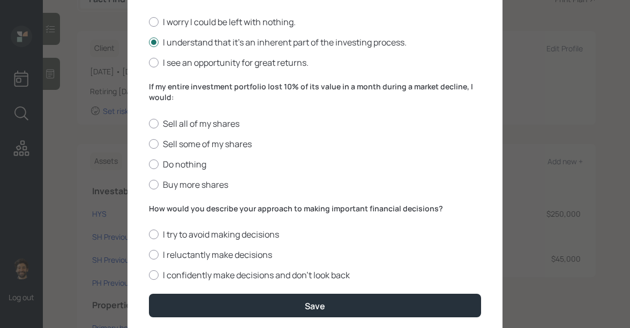
scroll to position [418, 0]
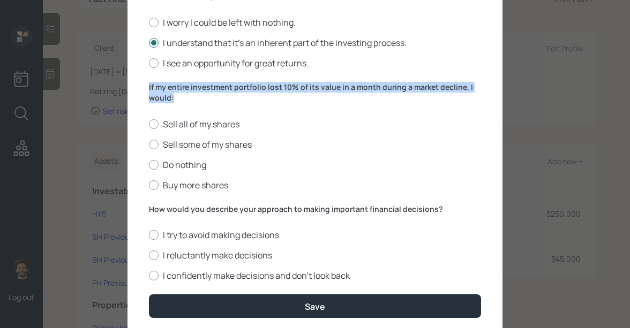
drag, startPoint x: 189, startPoint y: 97, endPoint x: 140, endPoint y: 85, distance: 50.3
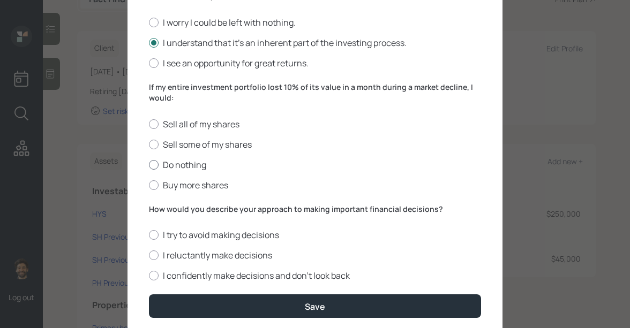
click at [185, 168] on label "Do nothing" at bounding box center [315, 165] width 332 height 12
click at [149, 165] on input "Do nothing" at bounding box center [148, 164] width 1 height 1
radio input "true"
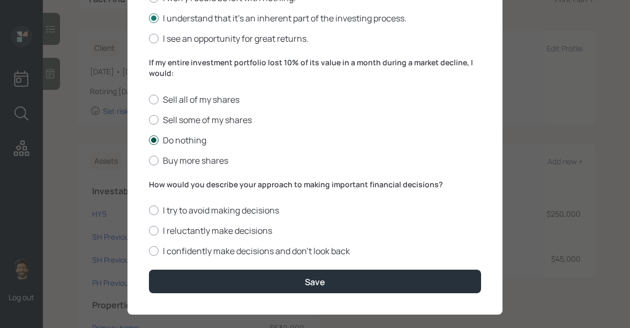
scroll to position [456, 0]
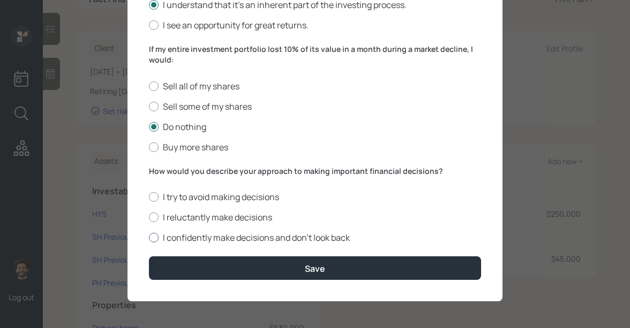
click at [175, 235] on label "I confidently make decisions and don’t look back" at bounding box center [315, 238] width 332 height 12
click at [149, 238] on input "I confidently make decisions and don’t look back" at bounding box center [148, 238] width 1 height 1
radio input "true"
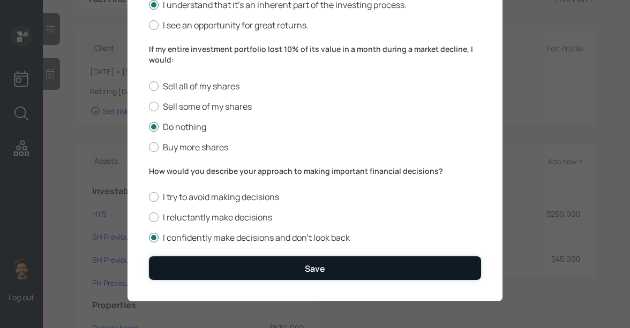
click at [190, 268] on button "Save" at bounding box center [315, 268] width 332 height 23
click at [189, 262] on button "Save" at bounding box center [315, 268] width 332 height 23
click at [230, 267] on button "Save" at bounding box center [315, 268] width 332 height 23
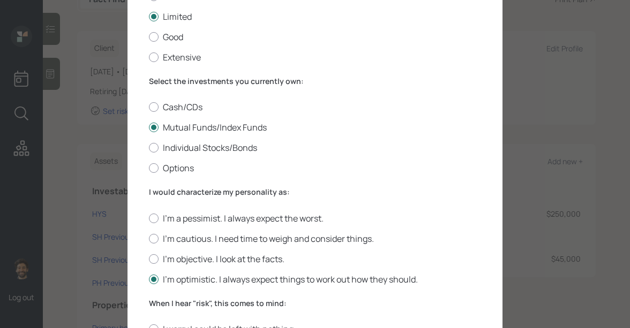
scroll to position [0, 0]
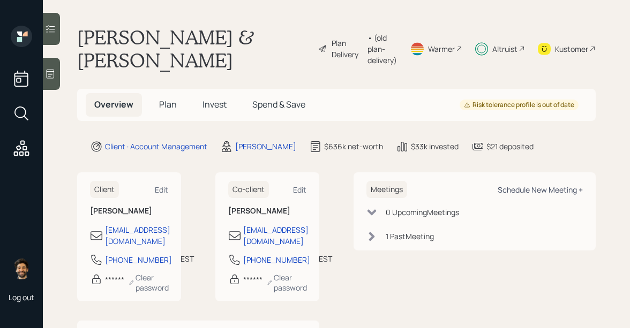
click at [540, 190] on div "Schedule New Meeting +" at bounding box center [540, 190] width 85 height 10
select select "f14b762f-c7c2-4b89-9227-8fa891345eea"
